Goal: Task Accomplishment & Management: Use online tool/utility

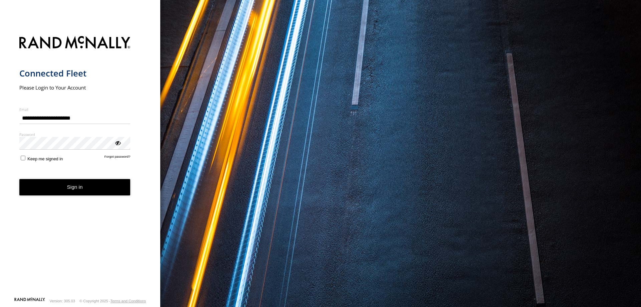
type input "**********"
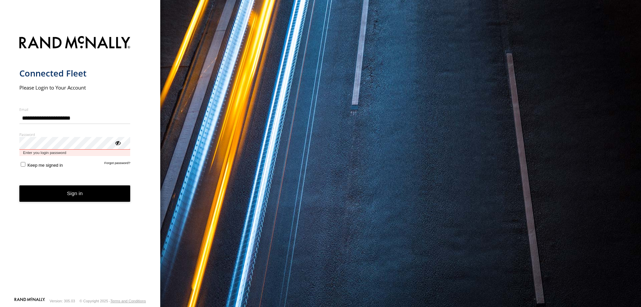
click at [19, 185] on button "Sign in" at bounding box center [74, 193] width 111 height 16
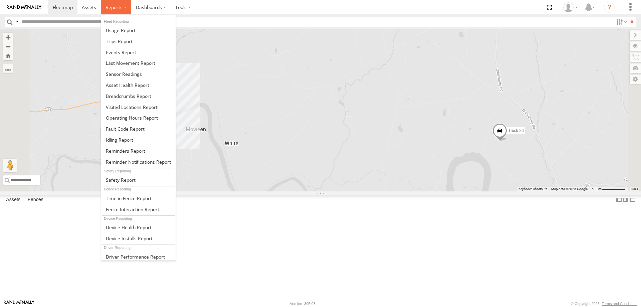
click at [112, 6] on span at bounding box center [113, 7] width 17 height 6
click at [127, 49] on link at bounding box center [138, 52] width 74 height 11
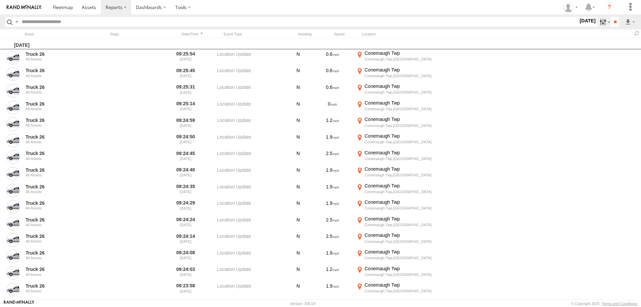
click at [603, 23] on label at bounding box center [604, 22] width 14 height 10
click at [0, 0] on label at bounding box center [0, 0] width 0 height 0
click at [0, 0] on span "Information" at bounding box center [0, 0] width 0 height 0
click at [578, 26] on label "Speeding" at bounding box center [578, 22] width 0 height 9
drag, startPoint x: 472, startPoint y: 65, endPoint x: 475, endPoint y: 62, distance: 4.0
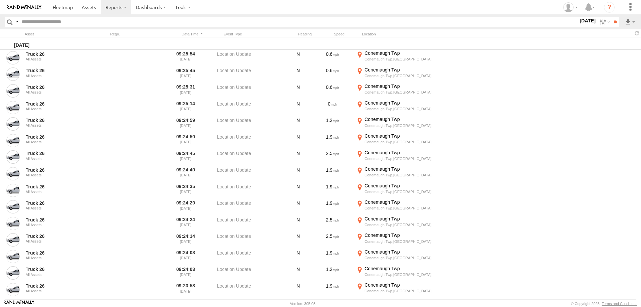
click at [0, 0] on span "Media" at bounding box center [0, 0] width 0 height 0
click at [0, 0] on span "Speeding" at bounding box center [0, 0] width 0 height 0
click at [612, 21] on input "**" at bounding box center [615, 22] width 8 height 10
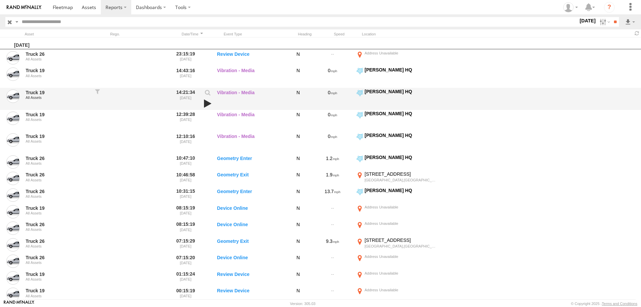
click at [211, 105] on link at bounding box center [207, 103] width 11 height 9
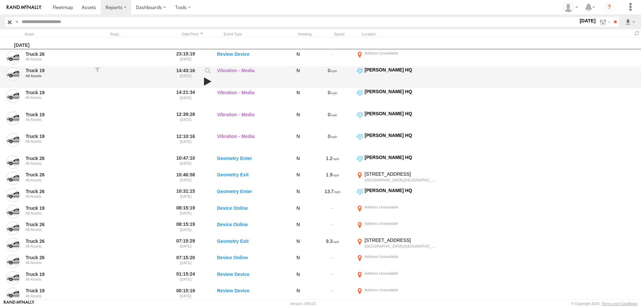
click at [205, 82] on link at bounding box center [207, 81] width 11 height 9
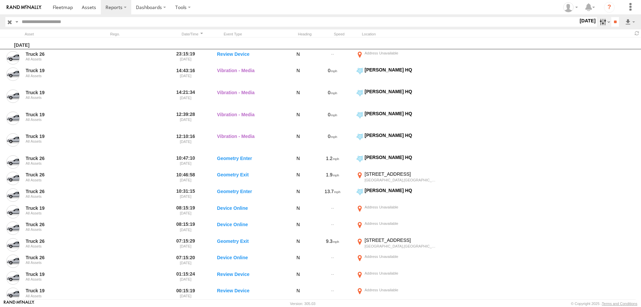
click at [602, 22] on label at bounding box center [604, 22] width 14 height 10
click at [0, 0] on label at bounding box center [0, 0] width 0 height 0
click at [611, 22] on input "**" at bounding box center [615, 22] width 8 height 10
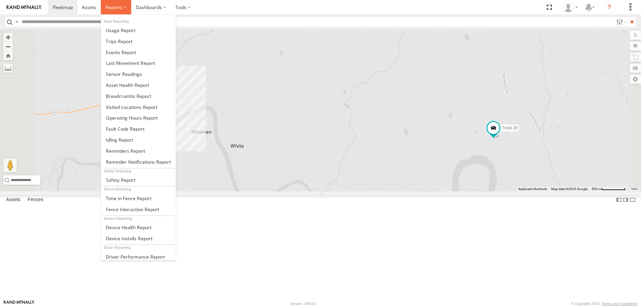
click at [116, 9] on span at bounding box center [113, 7] width 17 height 6
click at [122, 51] on span at bounding box center [121, 52] width 30 height 6
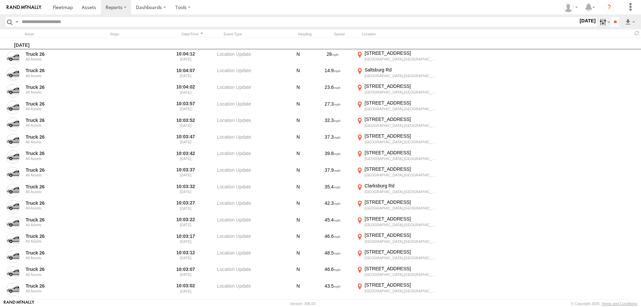
click at [601, 21] on label at bounding box center [604, 22] width 14 height 10
click at [0, 0] on label at bounding box center [0, 0] width 0 height 0
click at [613, 20] on input "**" at bounding box center [615, 22] width 8 height 10
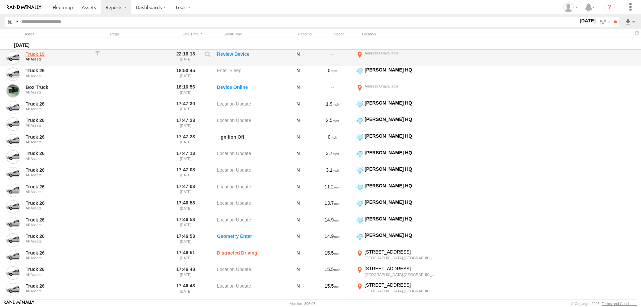
click at [35, 54] on link "Truck 19" at bounding box center [58, 54] width 65 height 6
